Goal: Navigation & Orientation: Find specific page/section

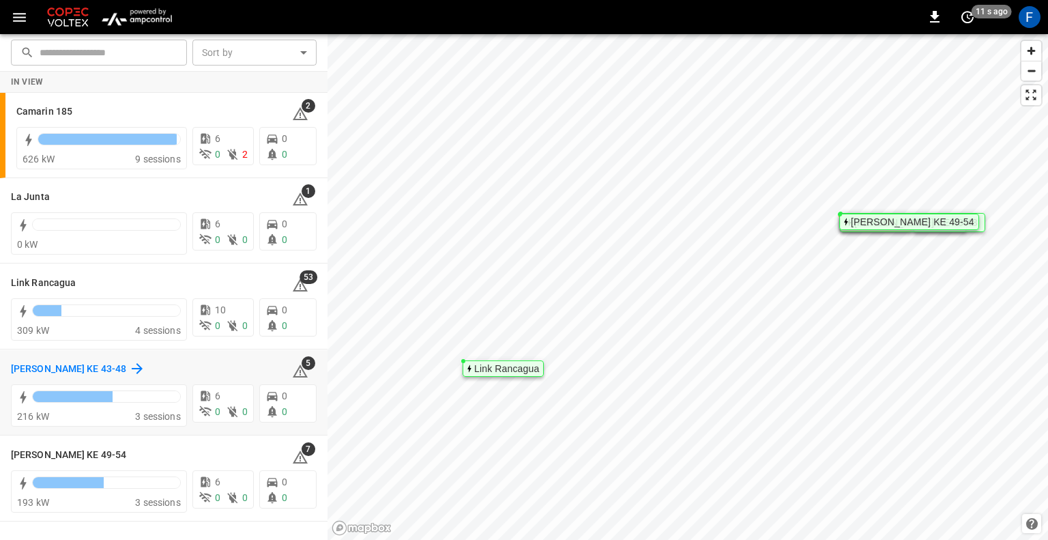
click at [92, 366] on h6 "[PERSON_NAME] KE 43-48" at bounding box center [68, 369] width 115 height 15
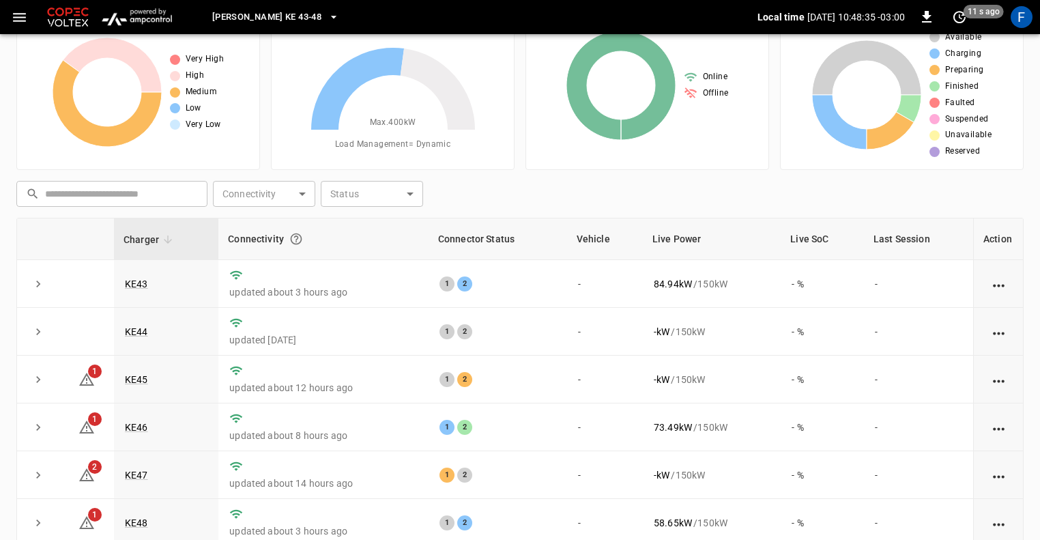
scroll to position [136, 0]
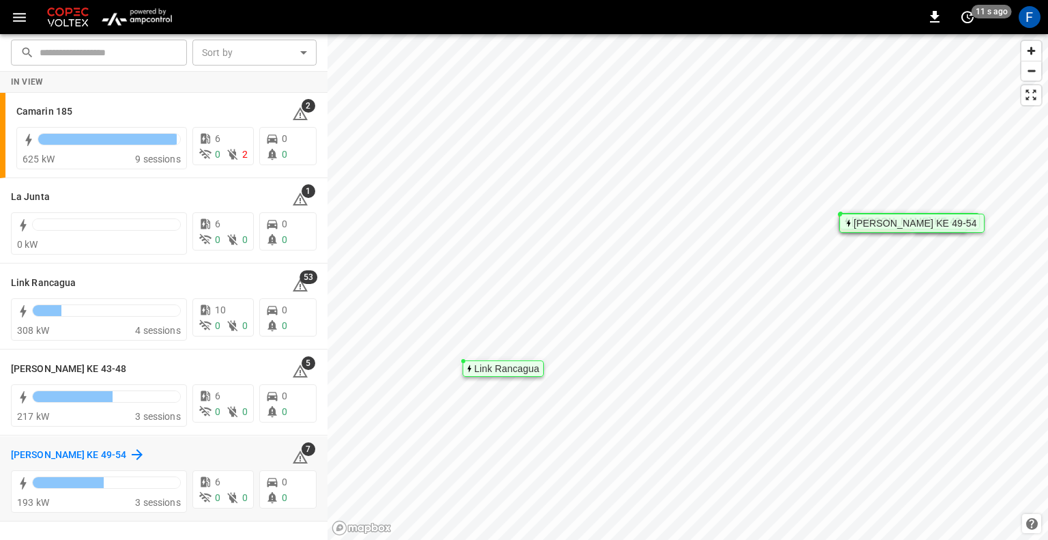
click at [75, 454] on h6 "[PERSON_NAME] KE 49-54" at bounding box center [68, 455] width 115 height 15
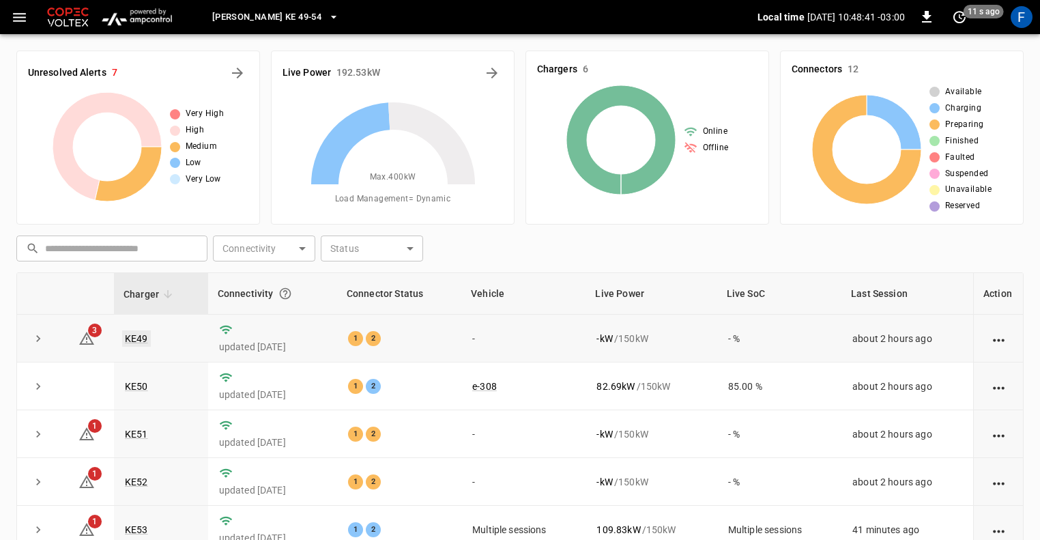
click at [142, 336] on link "KE49" at bounding box center [136, 338] width 29 height 16
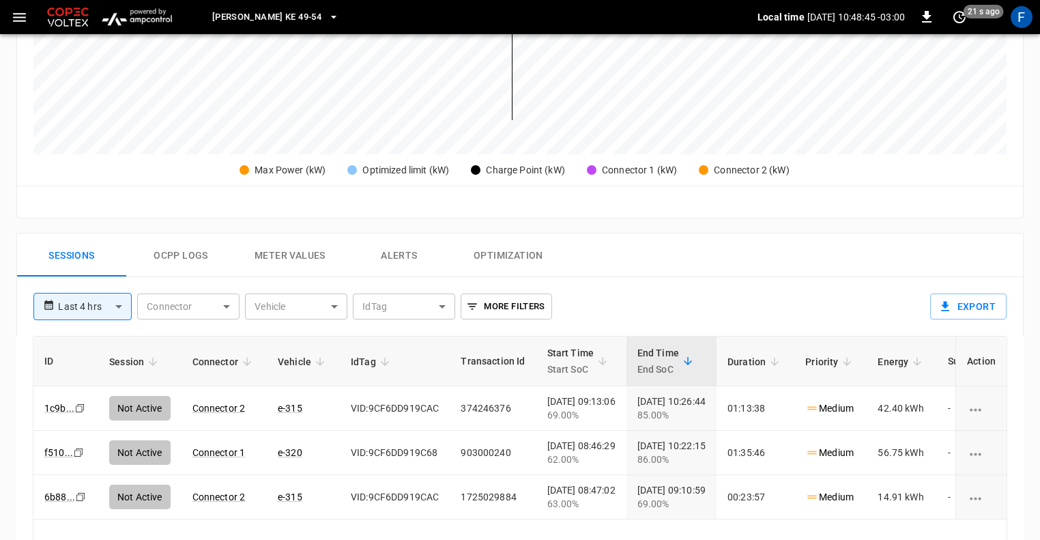
scroll to position [409, 0]
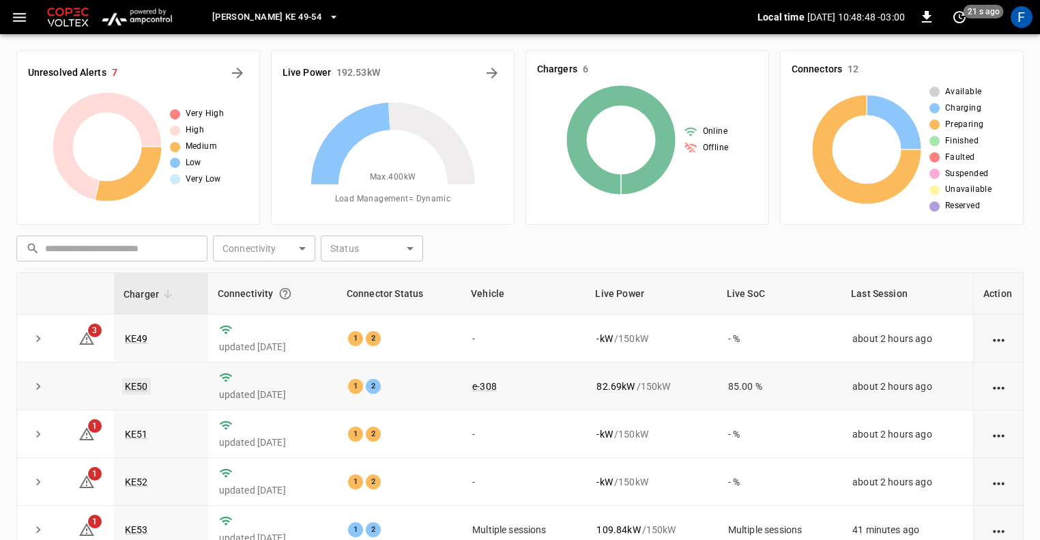
click at [129, 390] on link "KE50" at bounding box center [136, 386] width 29 height 16
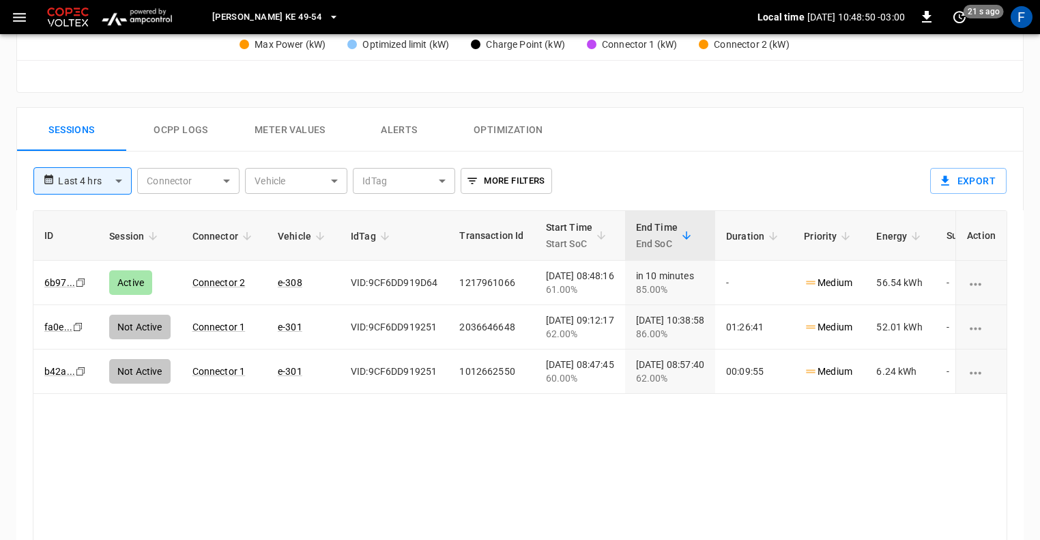
scroll to position [614, 0]
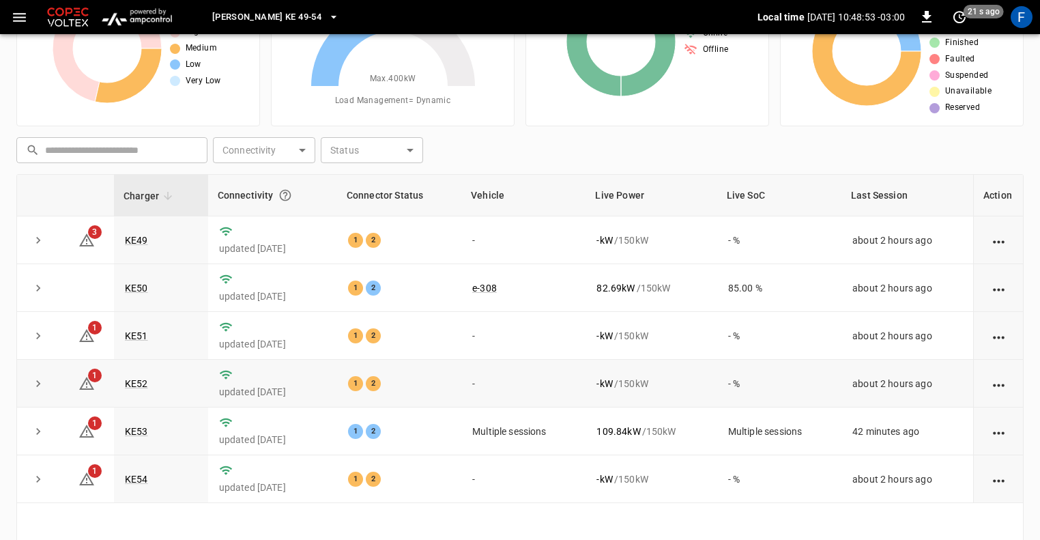
scroll to position [136, 0]
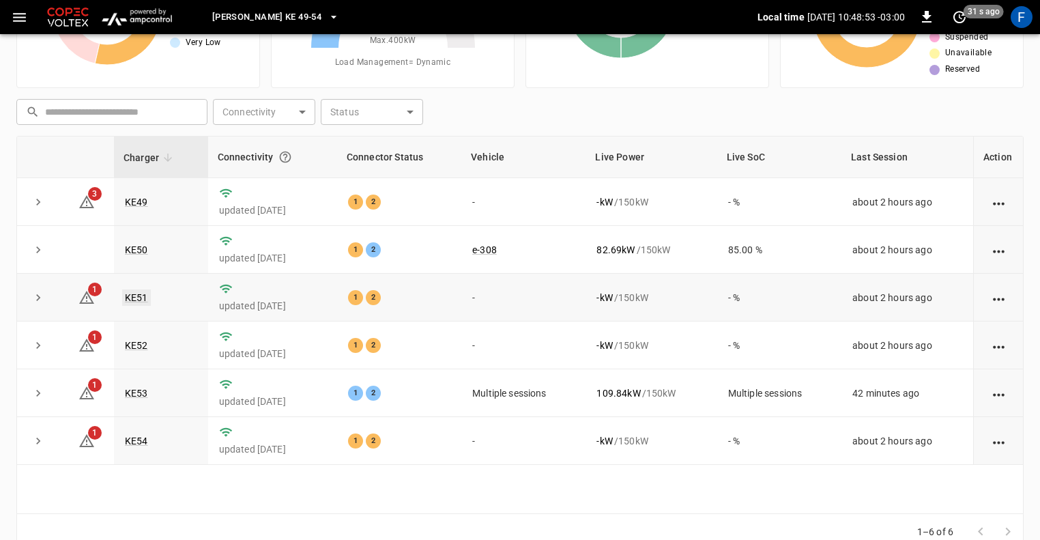
click at [143, 298] on link "KE51" at bounding box center [136, 297] width 29 height 16
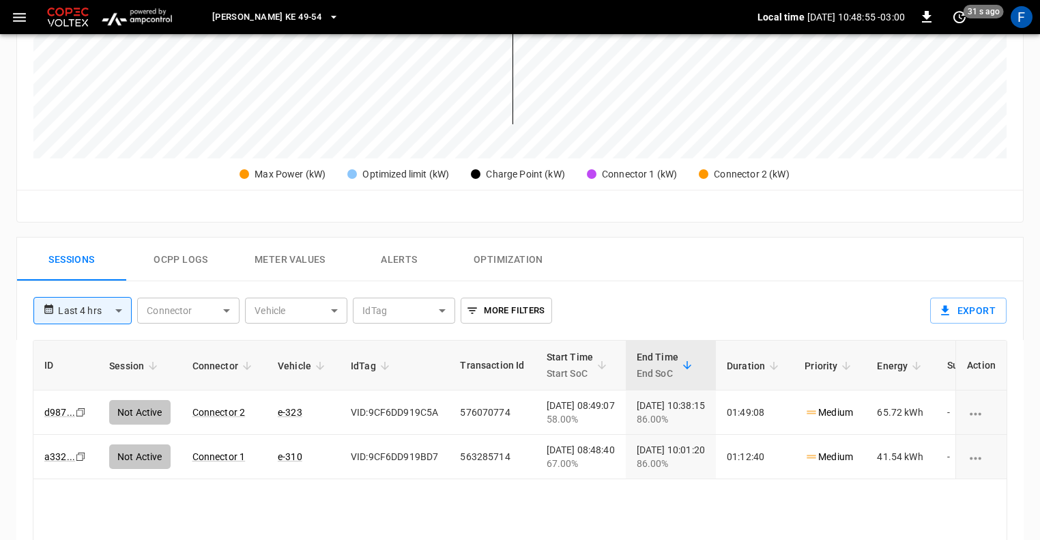
scroll to position [478, 0]
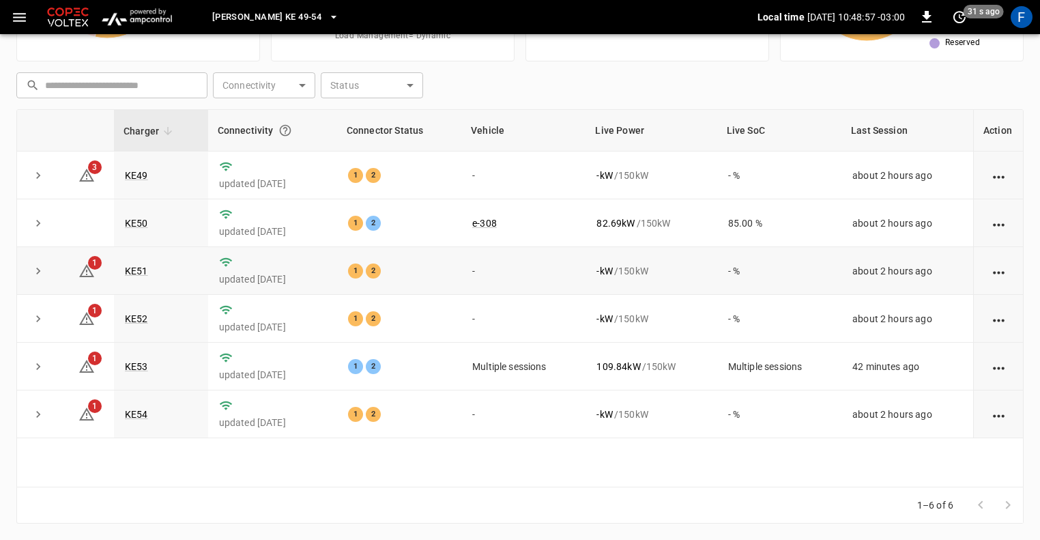
scroll to position [136, 0]
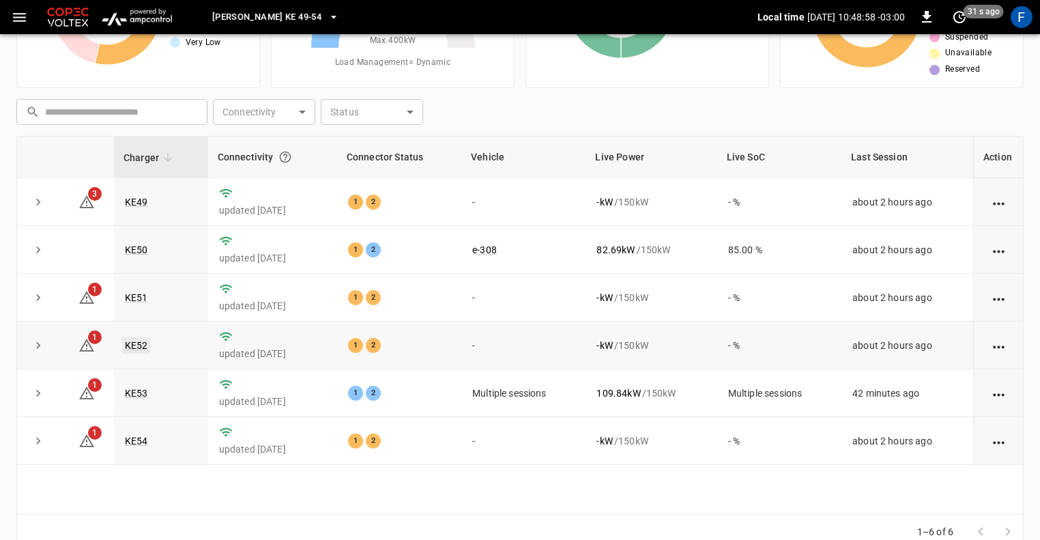
click at [141, 347] on link "KE52" at bounding box center [136, 345] width 29 height 16
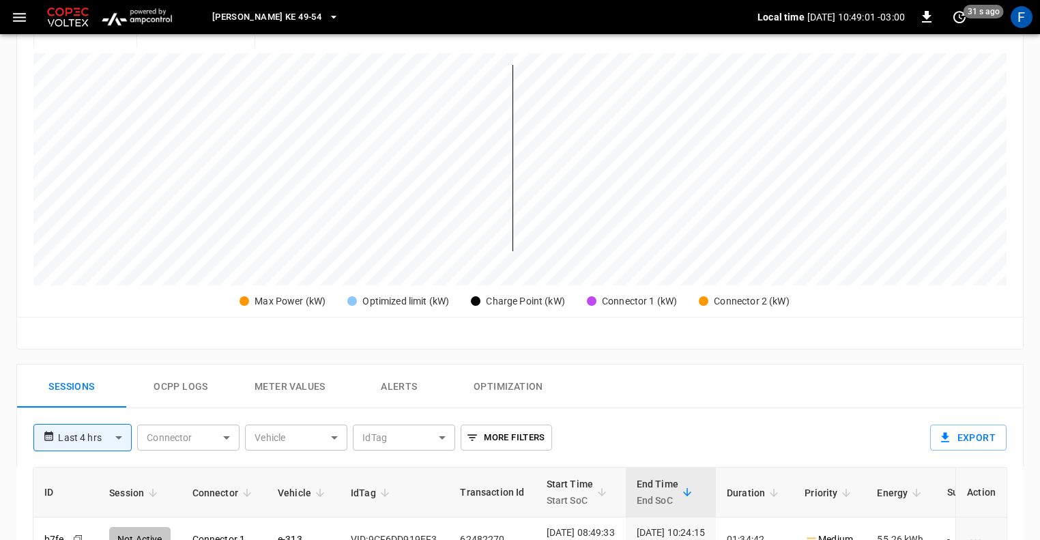
scroll to position [478, 0]
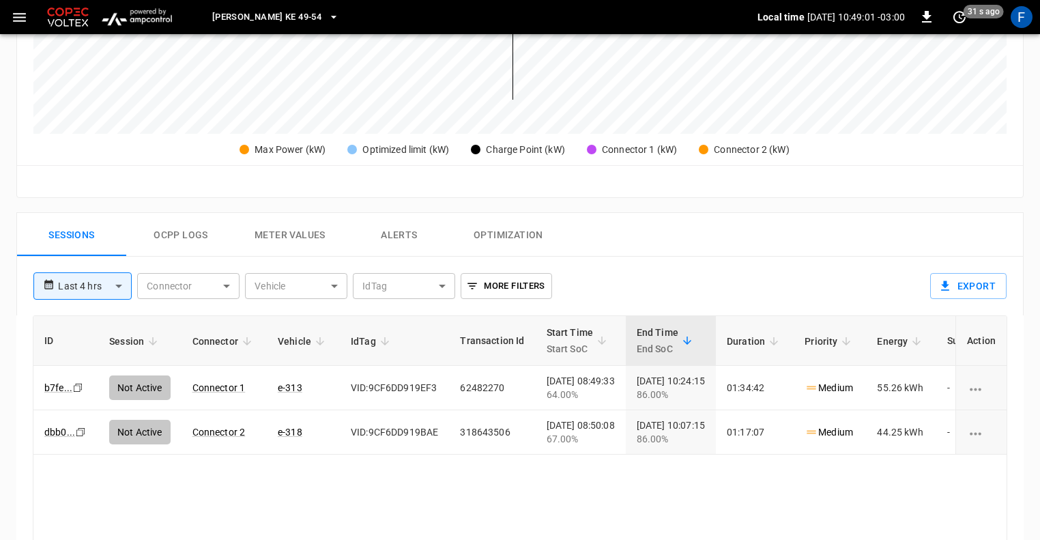
scroll to position [136, 0]
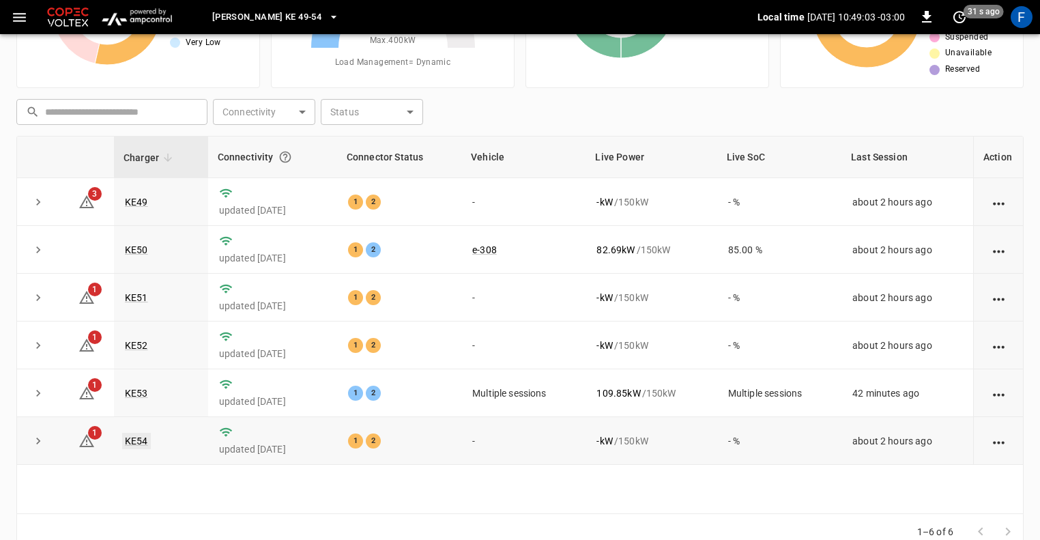
click at [136, 437] on link "KE54" at bounding box center [136, 441] width 29 height 16
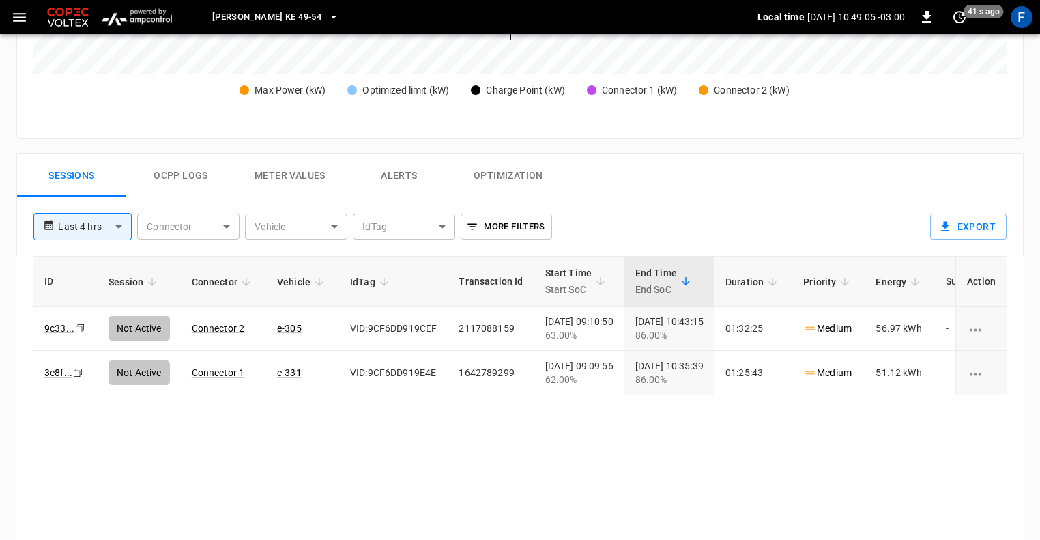
scroll to position [546, 0]
